Goal: Task Accomplishment & Management: Manage account settings

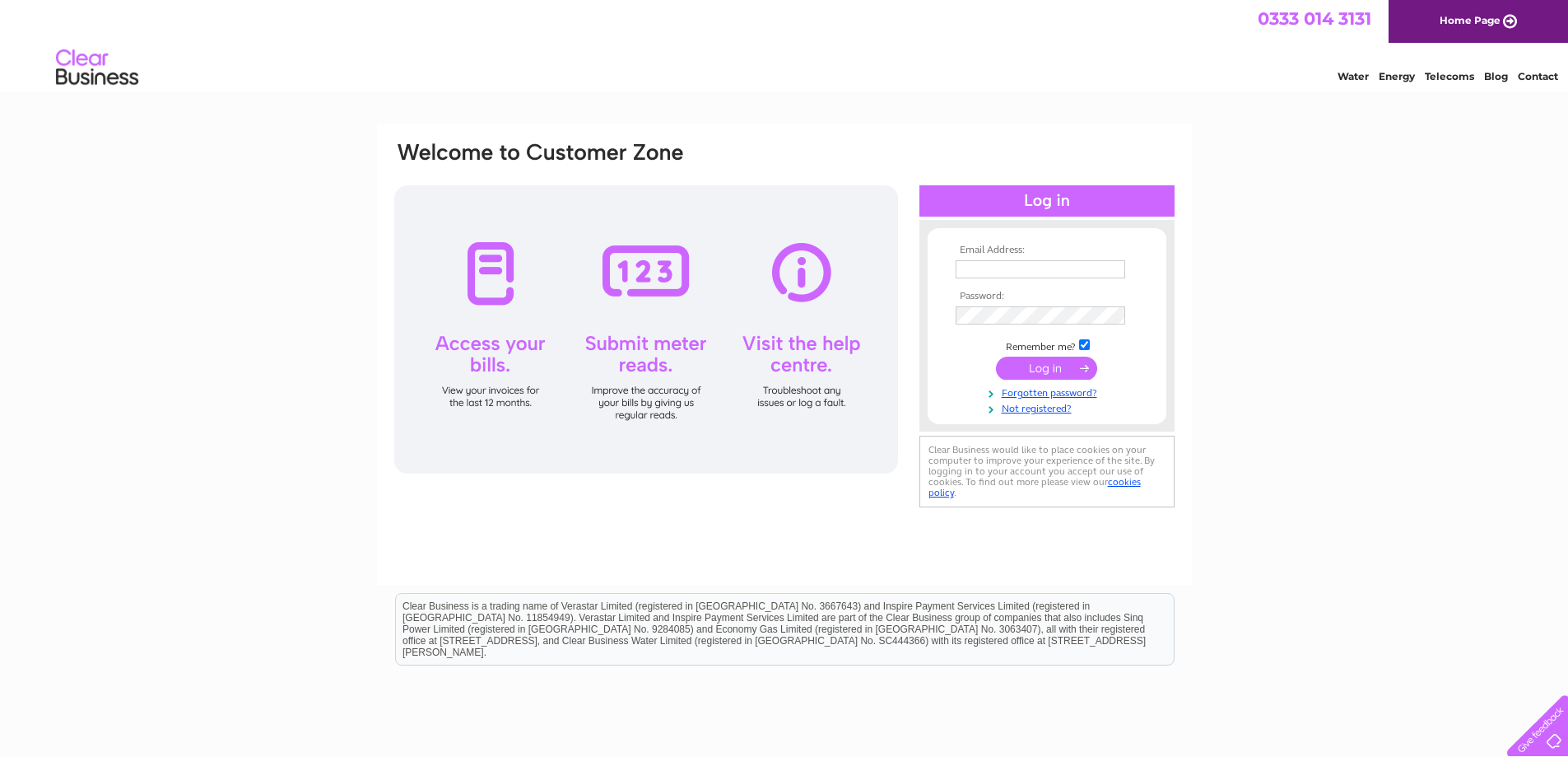
type input "purchaseledger@leiths-group.co.uk"
click at [1034, 371] on input "submit" at bounding box center [1046, 368] width 102 height 23
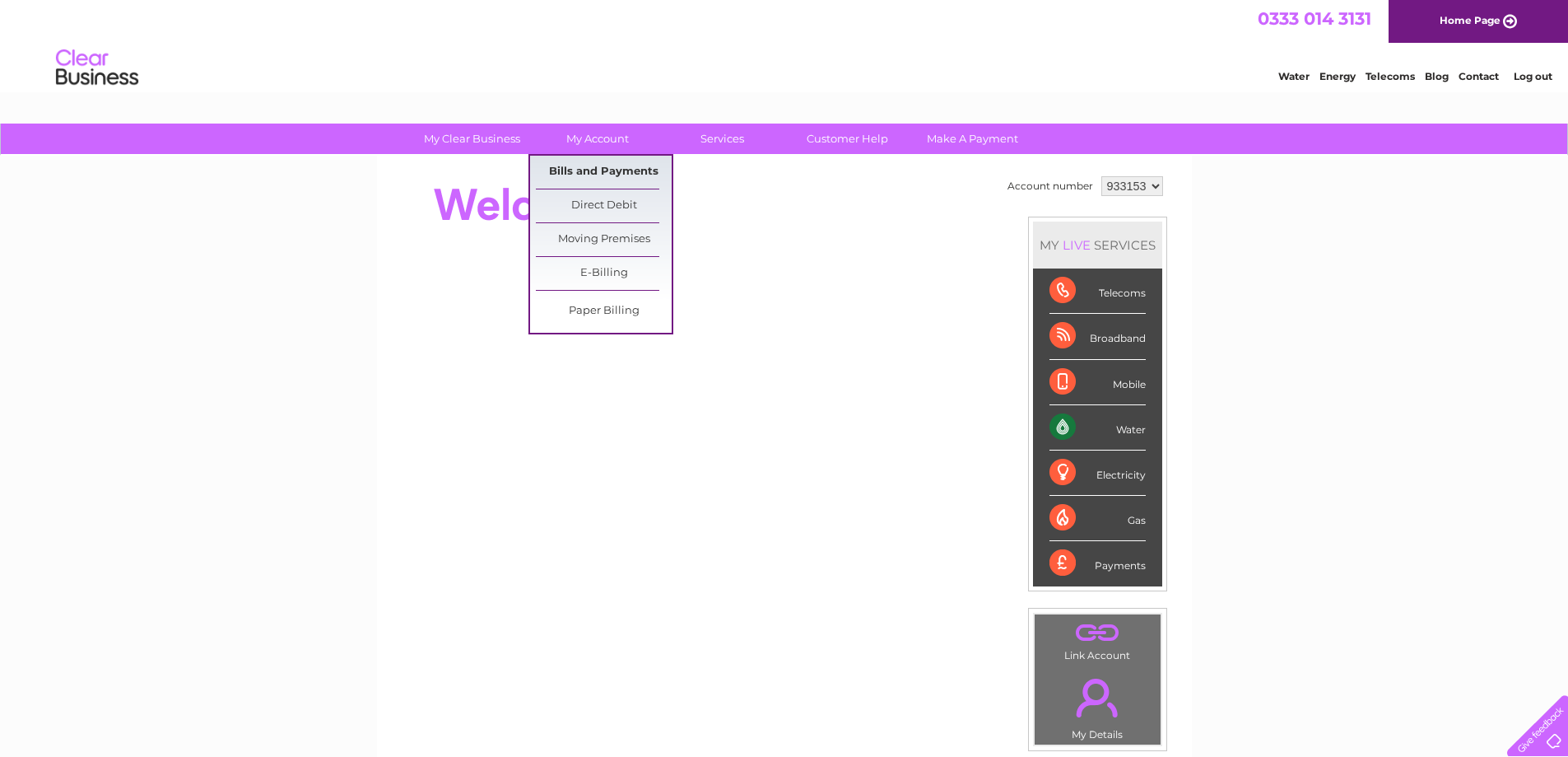
click at [586, 161] on link "Bills and Payments" at bounding box center [604, 172] width 136 height 33
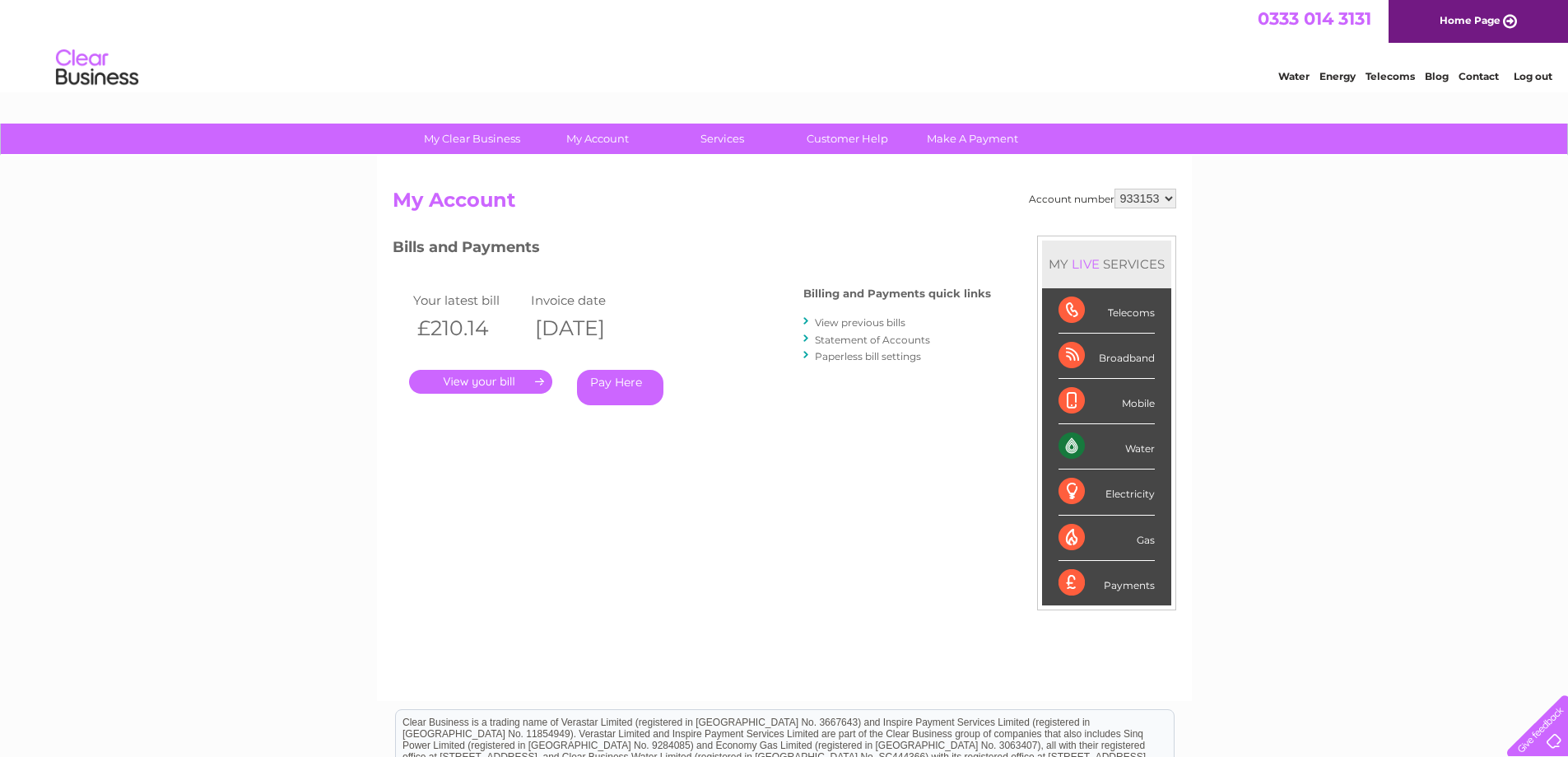
click at [508, 378] on link "." at bounding box center [481, 381] width 143 height 24
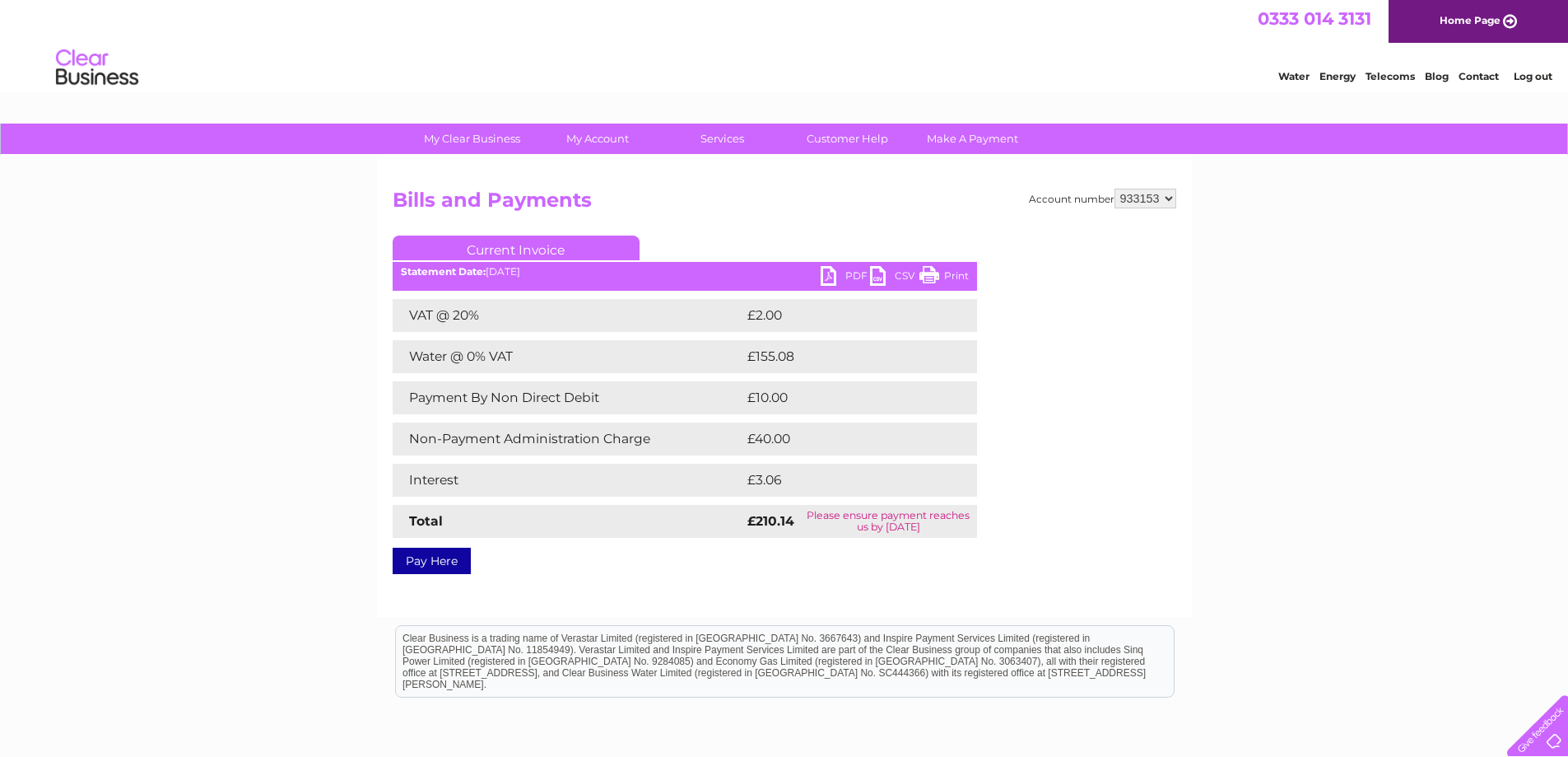
click at [838, 271] on link "PDF" at bounding box center [845, 278] width 49 height 24
